Goal: Task Accomplishment & Management: Manage account settings

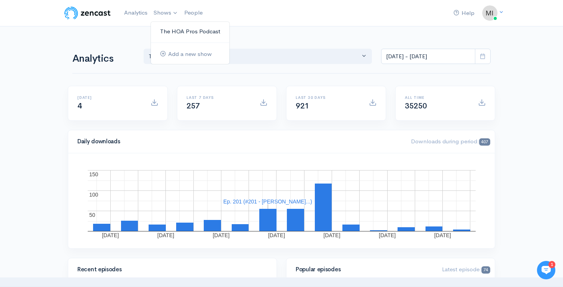
click at [167, 27] on link "The HOA Pros Podcast" at bounding box center [190, 31] width 78 height 13
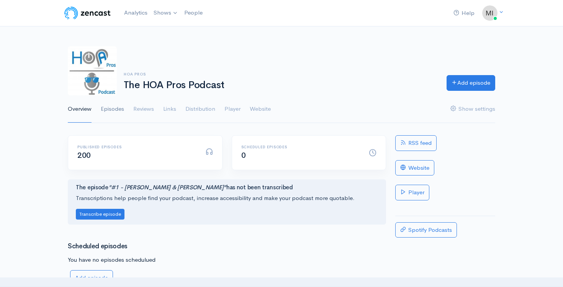
click at [111, 111] on link "Episodes" at bounding box center [112, 109] width 23 height 28
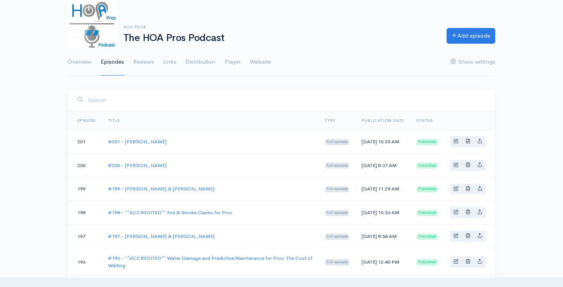
scroll to position [109, 0]
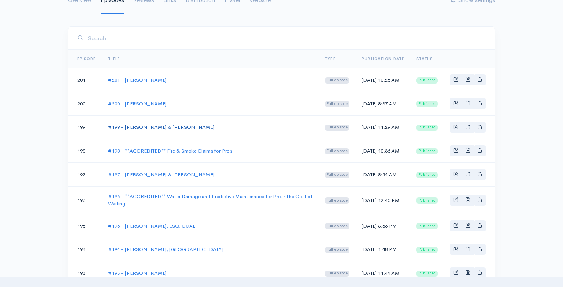
click at [150, 130] on link "#199 - [PERSON_NAME] & [PERSON_NAME]" at bounding box center [161, 127] width 106 height 7
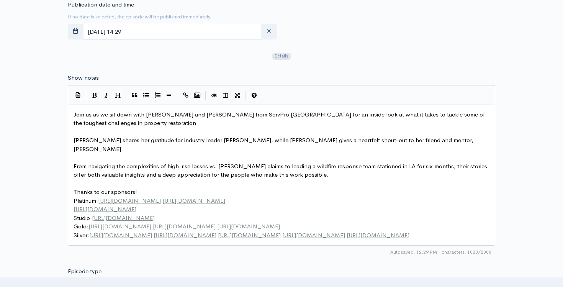
scroll to position [3, 0]
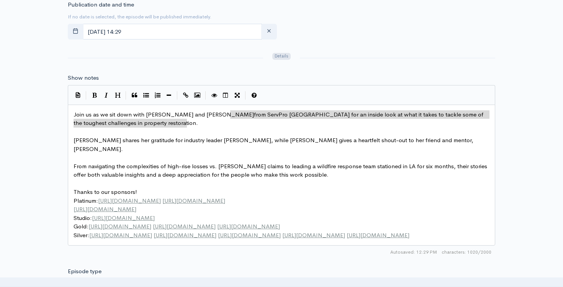
type textarea "from ServPro [GEOGRAPHIC_DATA] for an inside look at what it takes to tackle so…"
drag, startPoint x: 196, startPoint y: 121, endPoint x: 232, endPoint y: 113, distance: 36.9
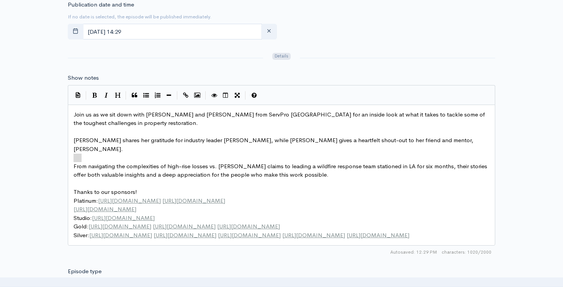
type textarea "From navigating the complexities of high-rise losses vs. [PERSON_NAME] claims t…"
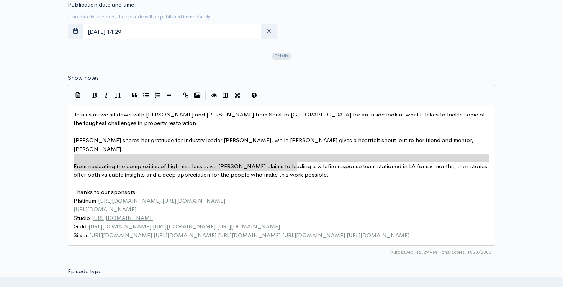
drag, startPoint x: 74, startPoint y: 155, endPoint x: 369, endPoint y: 165, distance: 294.5
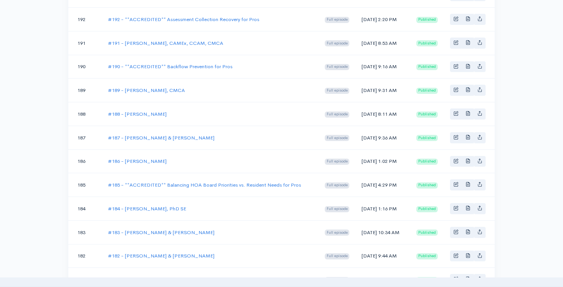
scroll to position [109, 0]
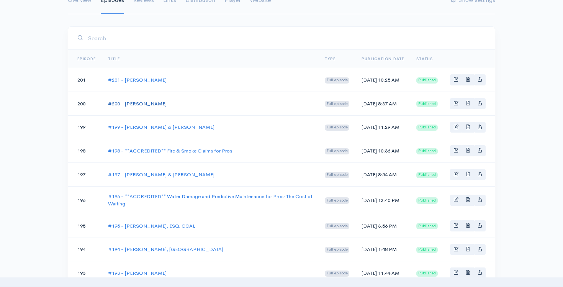
click at [137, 107] on link "#200 - [PERSON_NAME]" at bounding box center [137, 103] width 59 height 7
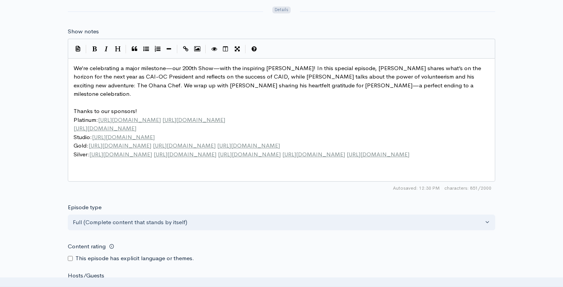
scroll to position [3, 0]
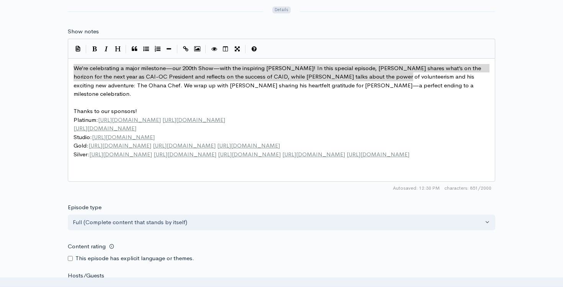
type textarea "We’re celebrating a major milestone—our 200th Show—with the inspiring [PERSON_N…"
drag, startPoint x: 74, startPoint y: 67, endPoint x: 453, endPoint y: 75, distance: 378.6
click at [510, 82] on div "Title #200 - [PERSON_NAME] Your episode title should not include your podcast t…" at bounding box center [281, 58] width 563 height 710
type textarea "We’re celebrating a major milestone—our 200th Show—with the inspiring [PERSON_N…"
drag, startPoint x: 480, startPoint y: 77, endPoint x: 72, endPoint y: 66, distance: 408.2
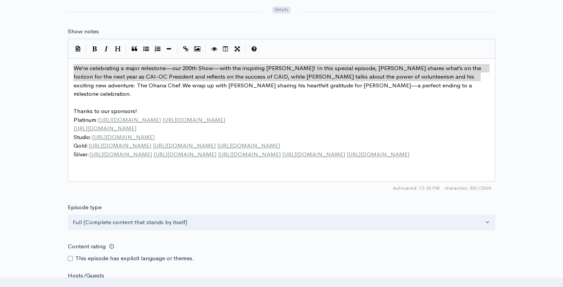
scroll to position [109, 0]
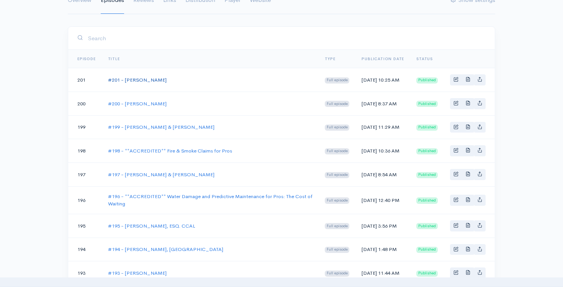
click at [134, 80] on link "#201 - [PERSON_NAME]" at bounding box center [137, 80] width 59 height 7
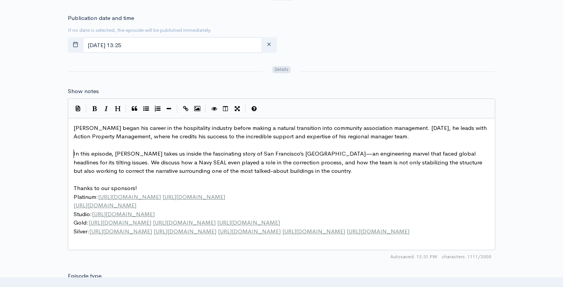
scroll to position [3, 0]
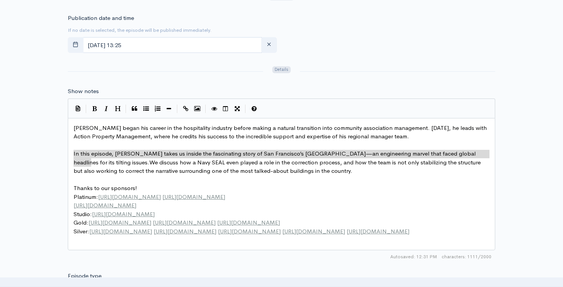
type textarea "In this episode, [PERSON_NAME] takes us inside the fascinating story of San Fra…"
drag, startPoint x: 73, startPoint y: 154, endPoint x: 92, endPoint y: 162, distance: 20.8
click at [415, 132] on pre "[PERSON_NAME] began his career in the hospitality industry before making a natu…" at bounding box center [281, 132] width 419 height 17
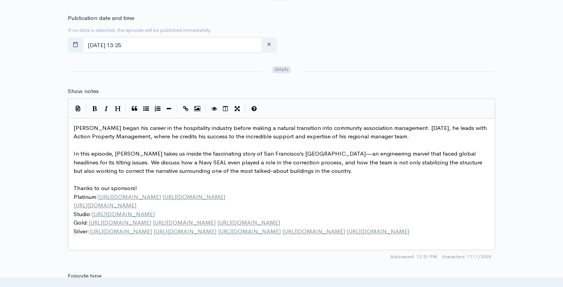
type textarea "[DATE], he leads with Action Property Management, where he credits his success …"
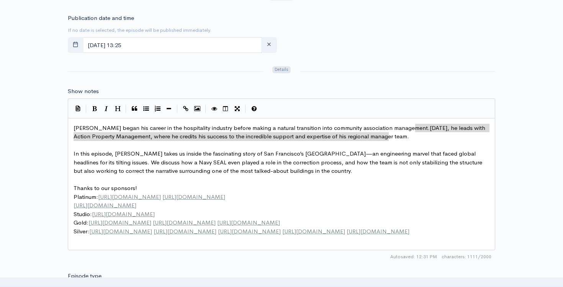
drag, startPoint x: 415, startPoint y: 127, endPoint x: 420, endPoint y: 140, distance: 14.2
